Goal: Find contact information

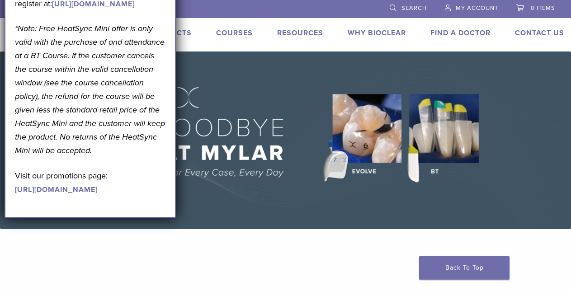
click at [309, 9] on li at bounding box center [244, 8] width 263 height 17
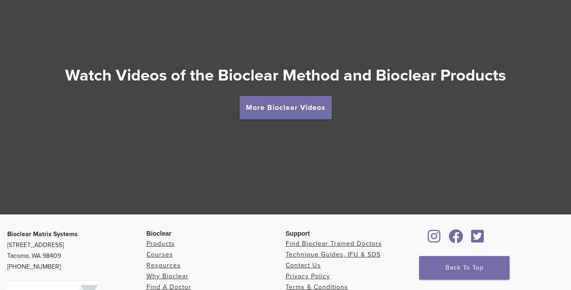
scroll to position [1627, 0]
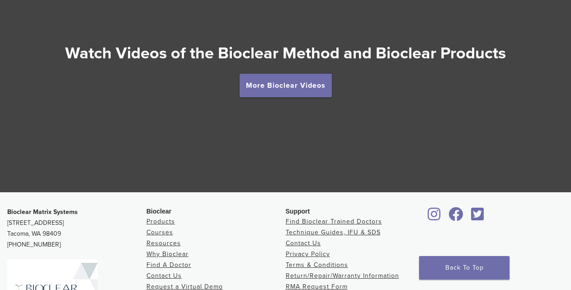
drag, startPoint x: 3, startPoint y: 224, endPoint x: 57, endPoint y: 227, distance: 54.8
copy p "[STREET_ADDRESS]"
drag, startPoint x: 49, startPoint y: 248, endPoint x: 11, endPoint y: 247, distance: 38.0
click at [11, 247] on p "Bioclear Matrix Systems [STREET_ADDRESS] [PHONE_NUMBER]" at bounding box center [76, 227] width 139 height 43
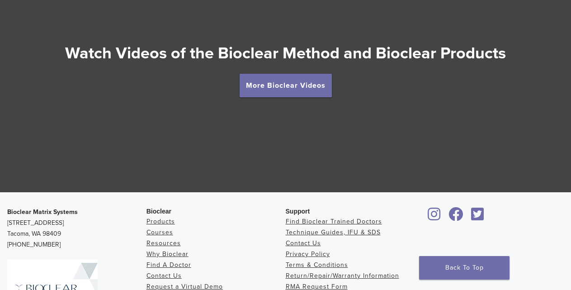
copy p "855.712.5327"
